Goal: Task Accomplishment & Management: Complete application form

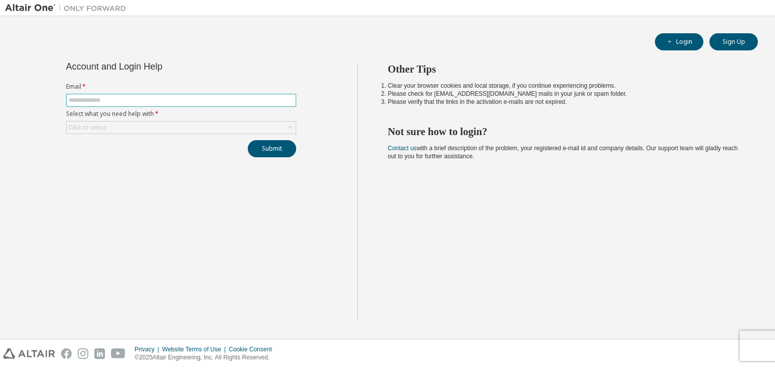
click at [238, 101] on input "text" at bounding box center [181, 100] width 225 height 8
type input "**********"
click at [268, 125] on div "Click to select" at bounding box center [181, 128] width 229 height 12
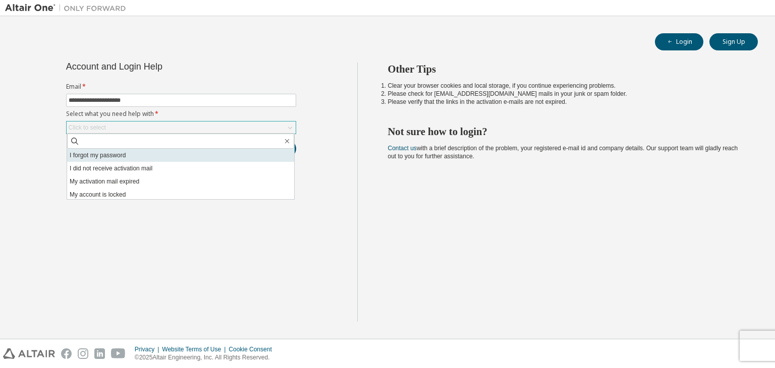
click at [202, 153] on li "I forgot my password" at bounding box center [180, 155] width 227 height 13
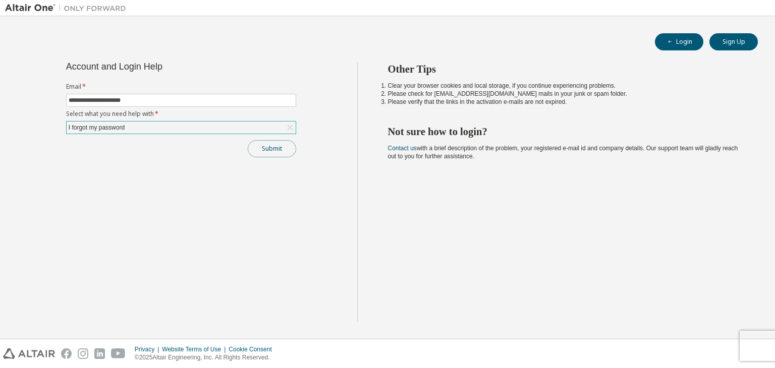
click at [269, 154] on button "Submit" at bounding box center [272, 148] width 48 height 17
click at [281, 154] on button "Submit" at bounding box center [272, 148] width 48 height 17
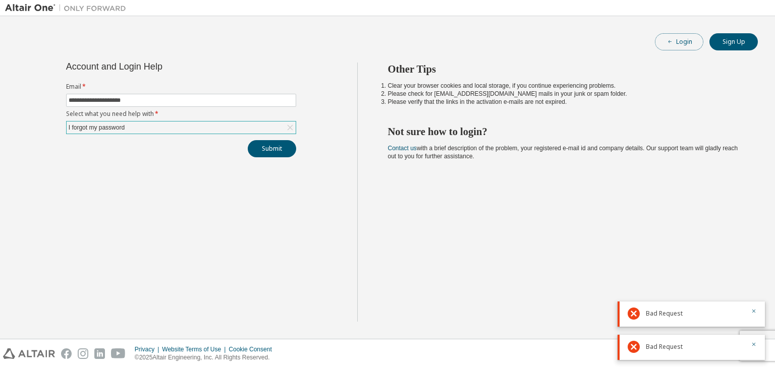
click at [689, 49] on button "Login" at bounding box center [679, 41] width 48 height 17
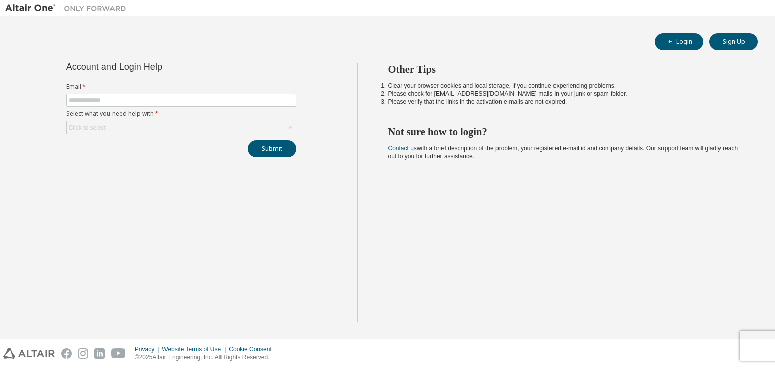
click at [161, 92] on form "Email * Select what you need help with * Click to select" at bounding box center [181, 108] width 230 height 51
click at [162, 100] on input "text" at bounding box center [181, 100] width 225 height 8
type input "**********"
click at [156, 156] on div "Submit" at bounding box center [181, 148] width 230 height 17
click at [174, 125] on div "Click to select" at bounding box center [181, 128] width 229 height 12
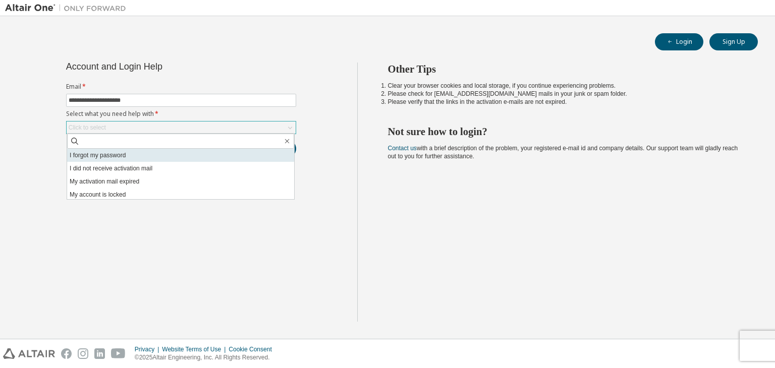
click at [168, 156] on li "I forgot my password" at bounding box center [180, 155] width 227 height 13
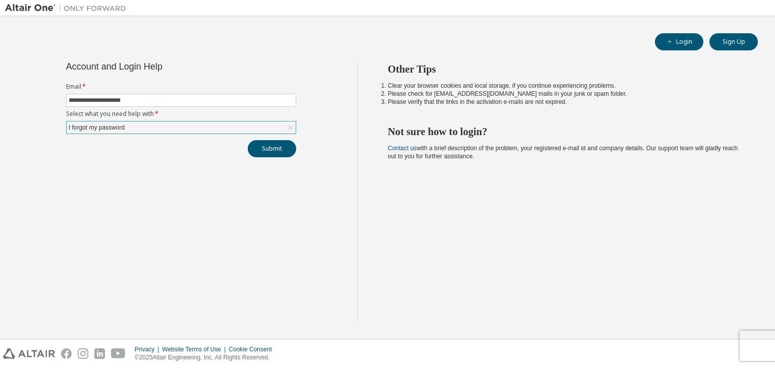
click at [217, 178] on div "**********" at bounding box center [181, 192] width 352 height 259
click at [286, 141] on button "Submit" at bounding box center [272, 148] width 48 height 17
click at [753, 339] on div "Bad Request" at bounding box center [690, 347] width 147 height 25
click at [716, 44] on button "Sign Up" at bounding box center [733, 41] width 48 height 17
